Goal: Entertainment & Leisure: Consume media (video, audio)

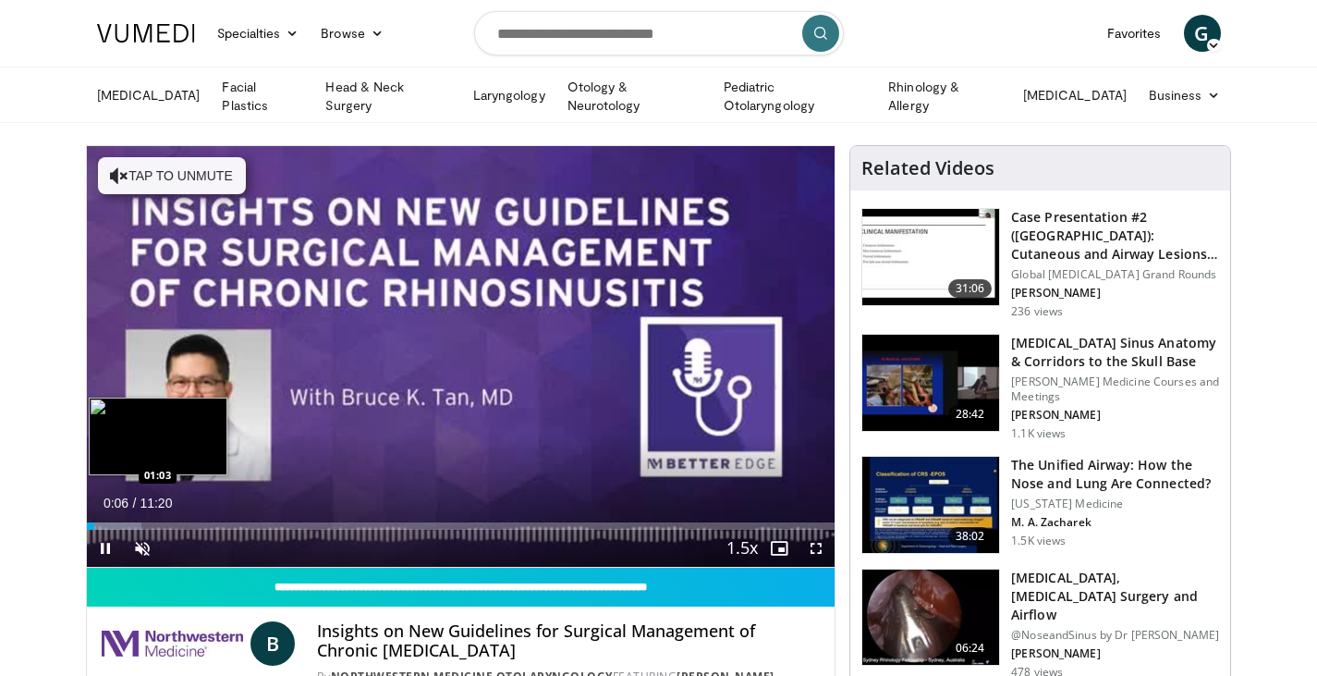
click at [154, 522] on div "Loaded : 7.32% 00:06 01:03" at bounding box center [461, 525] width 749 height 7
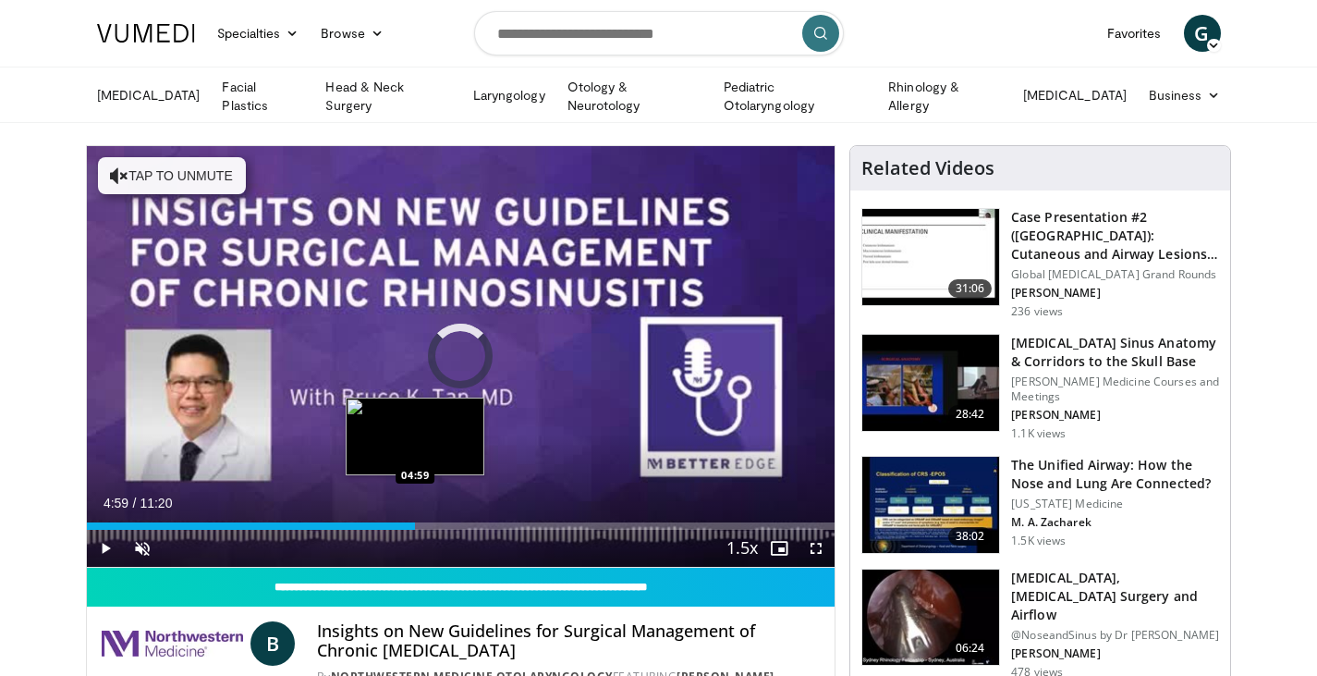
click at [415, 525] on div "Loaded : 0.00% 04:59 04:59" at bounding box center [461, 525] width 749 height 7
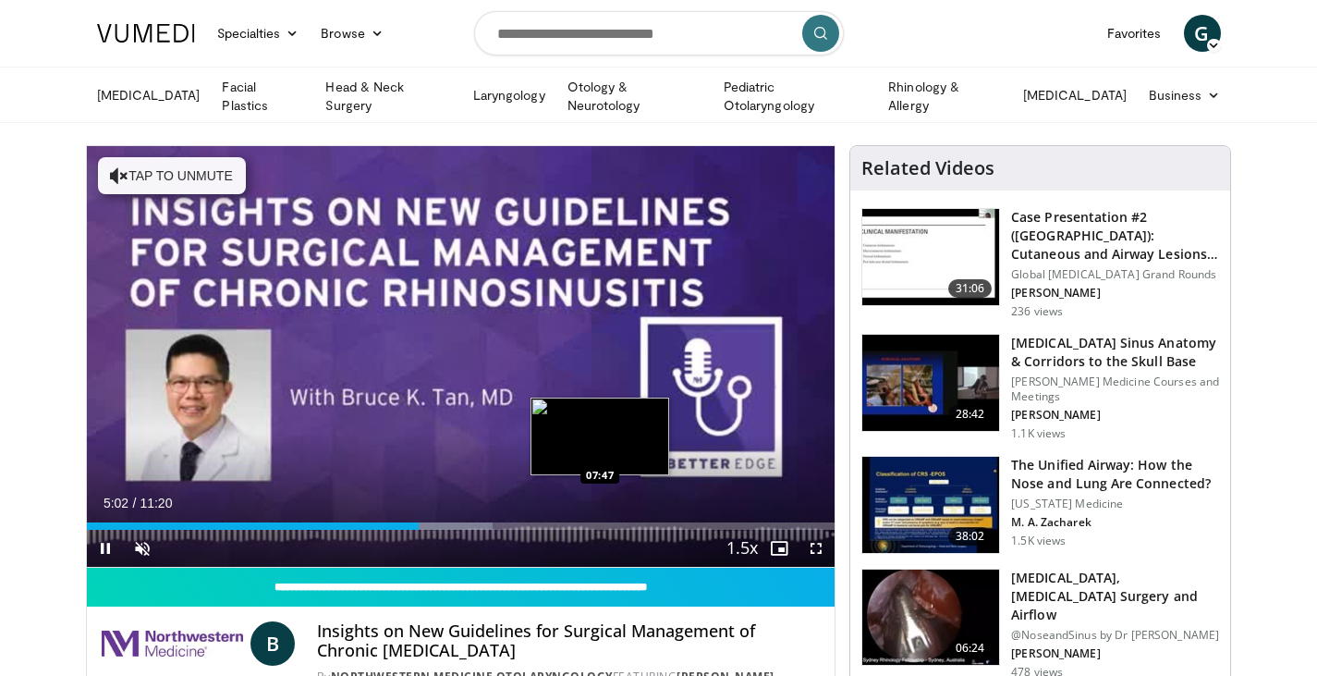
click at [599, 524] on div "Loaded : 54.26% 05:02 07:47" at bounding box center [461, 525] width 749 height 7
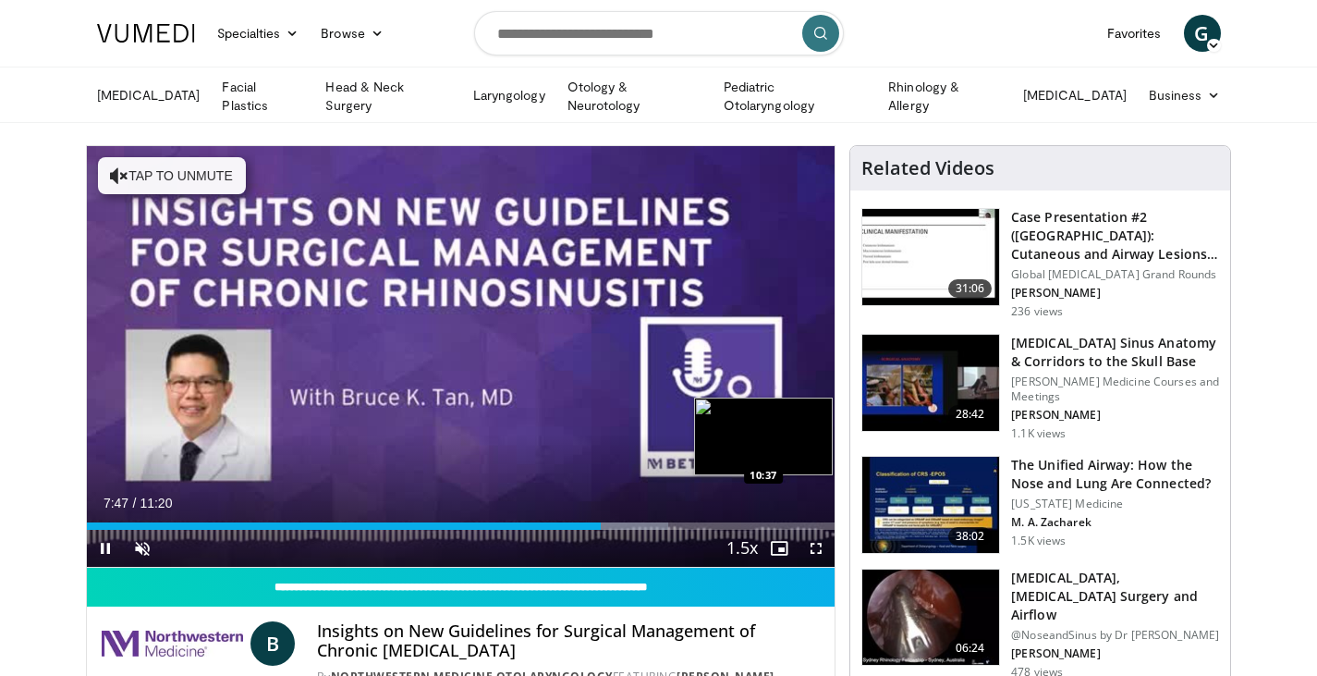
click at [788, 522] on div "Loaded : 77.72% 07:48 10:37" at bounding box center [461, 525] width 749 height 7
